Goal: Unclear

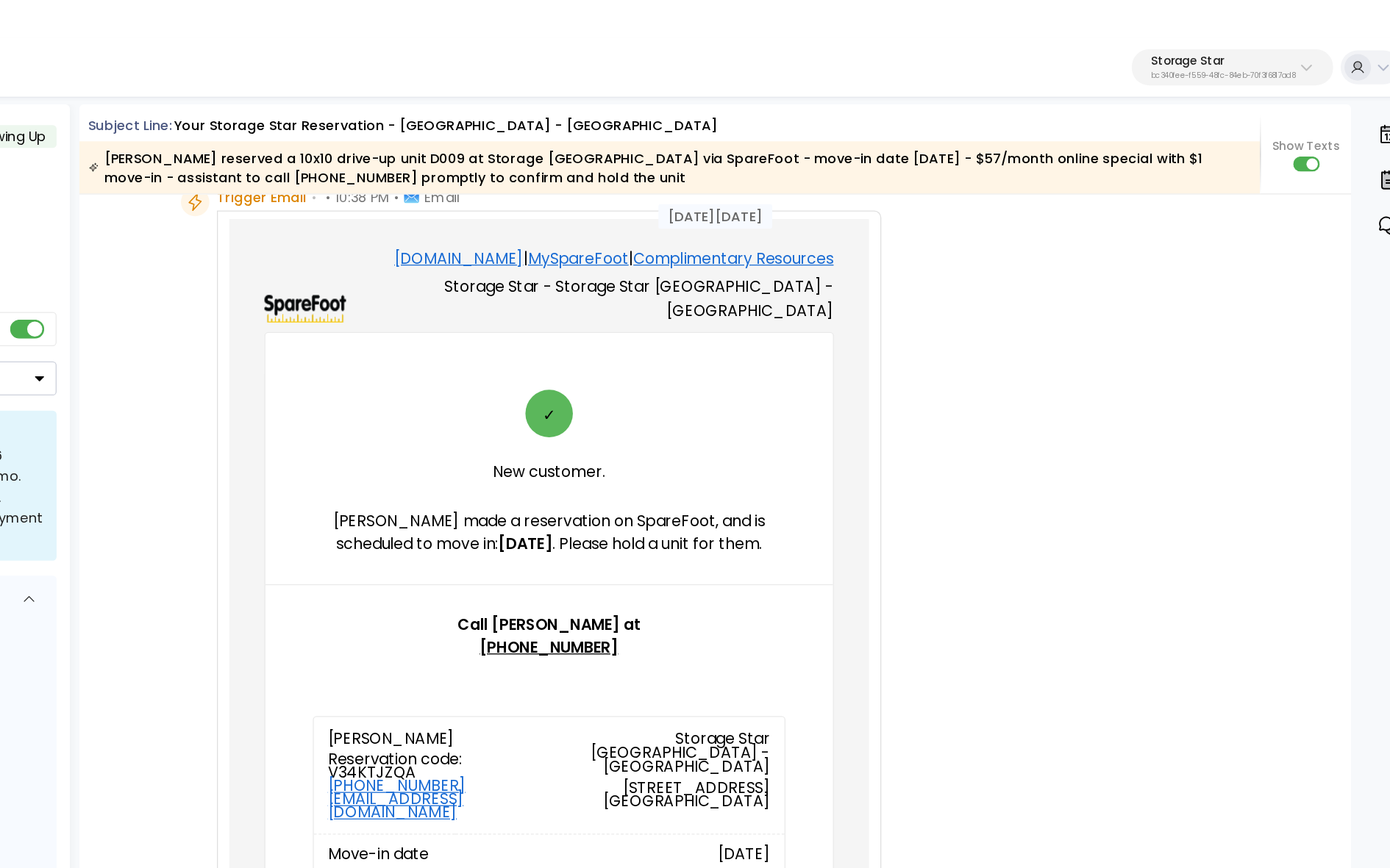
scroll to position [73, 0]
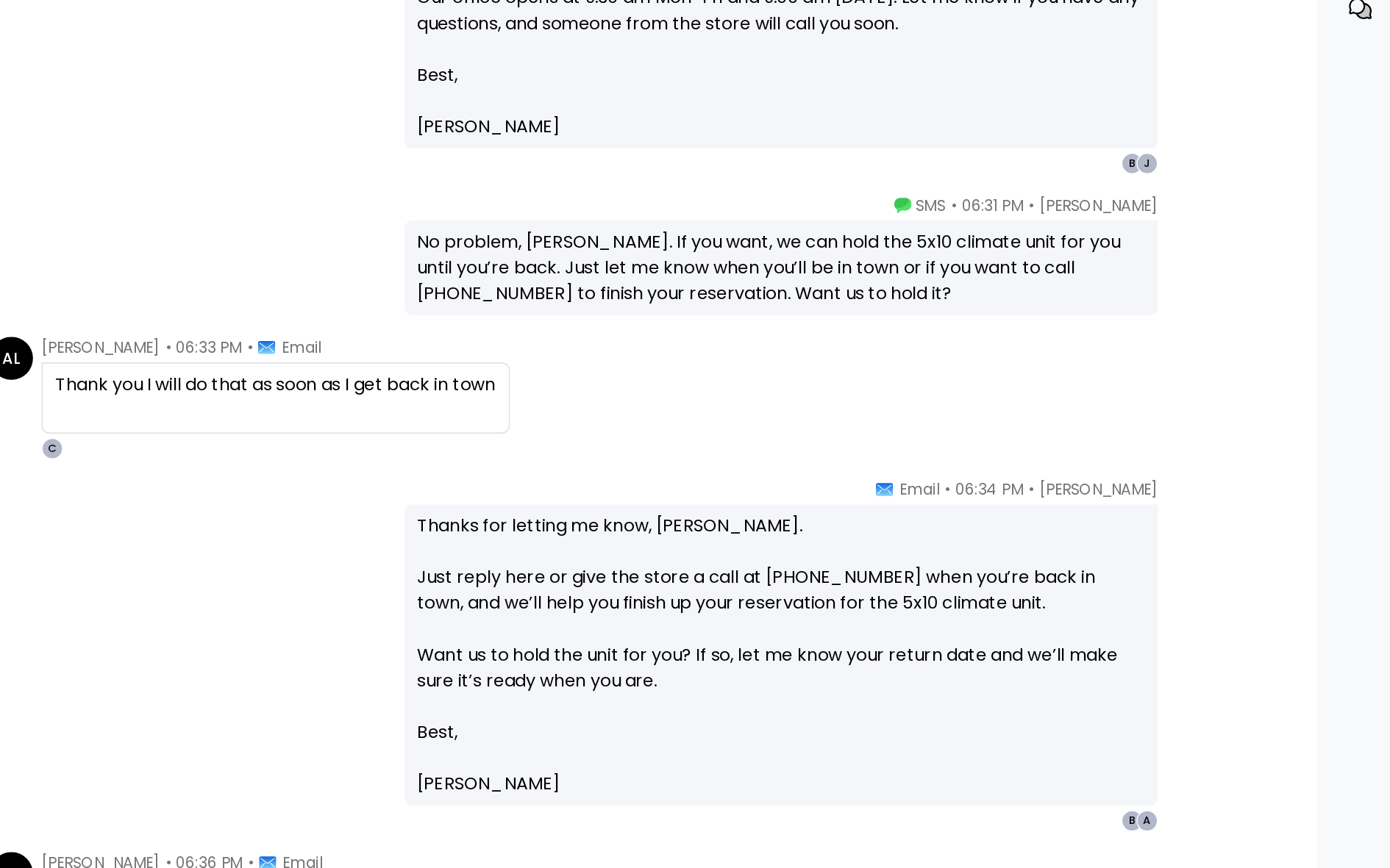
scroll to position [2045, 0]
